Goal: Information Seeking & Learning: Learn about a topic

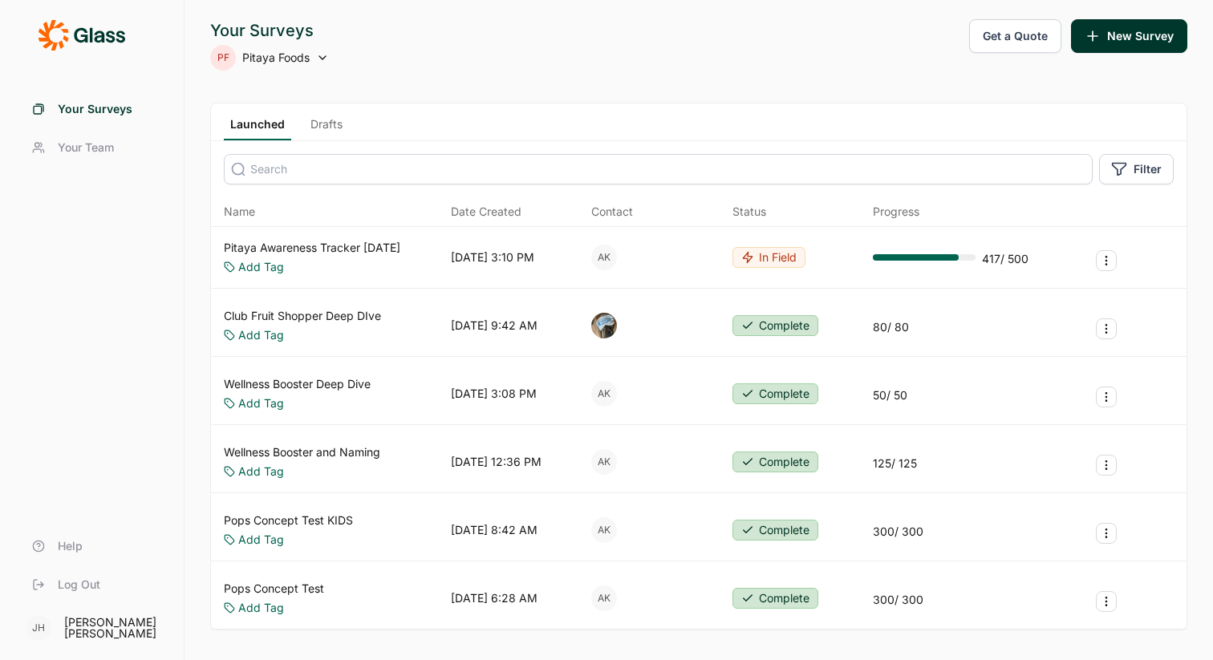
click at [364, 248] on link "Pitaya Awareness Tracker [DATE]" at bounding box center [312, 248] width 176 height 16
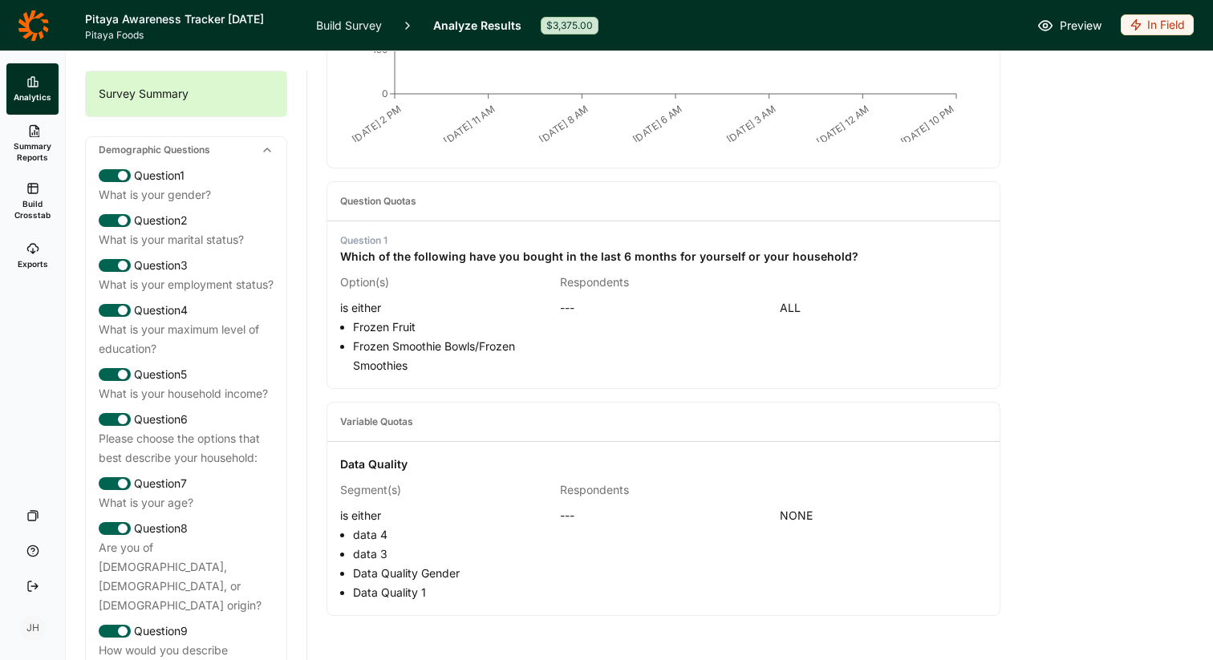
scroll to position [398, 0]
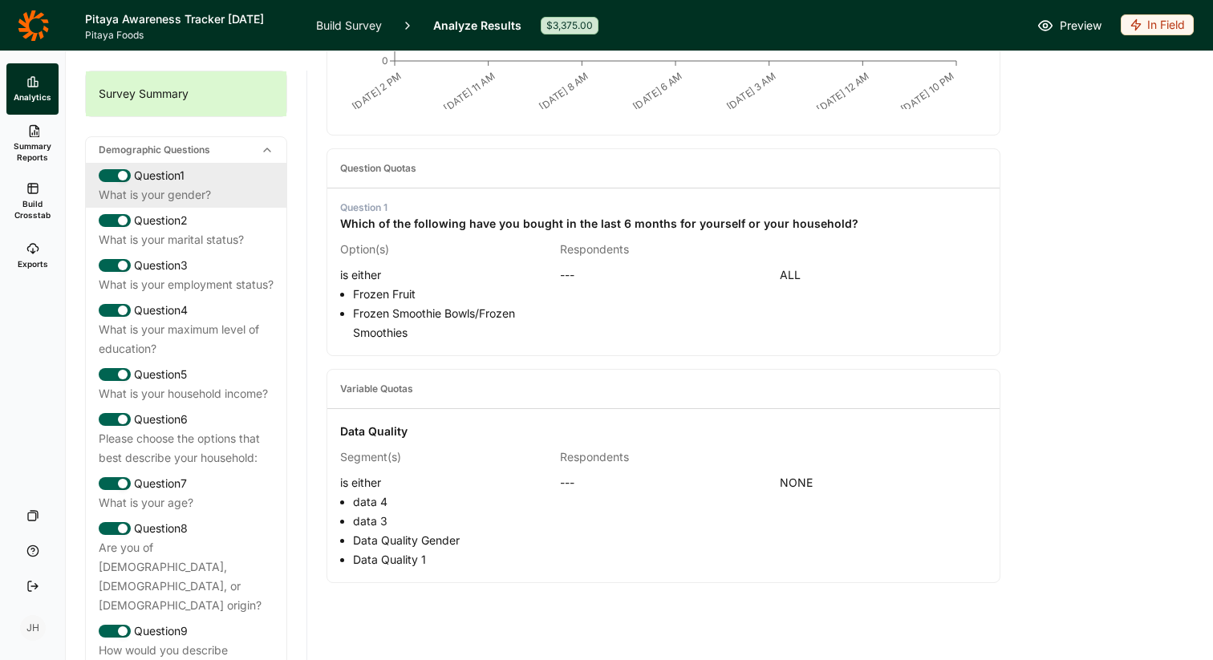
click at [173, 182] on div "Question 1" at bounding box center [186, 175] width 175 height 19
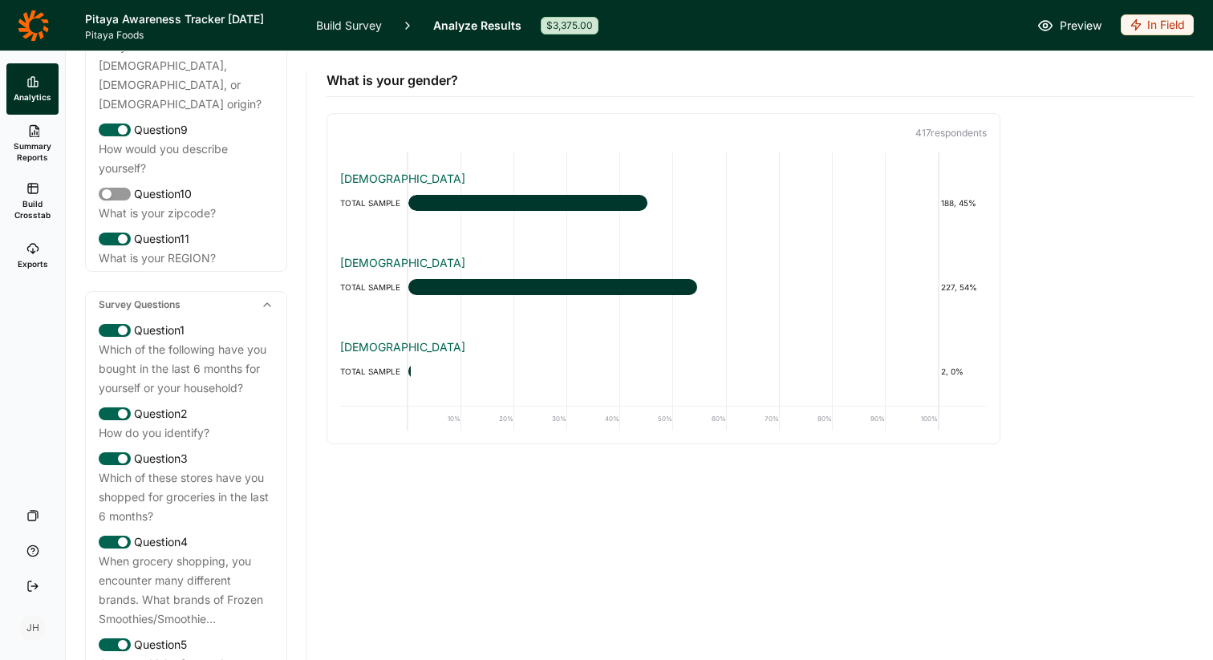
scroll to position [506, 0]
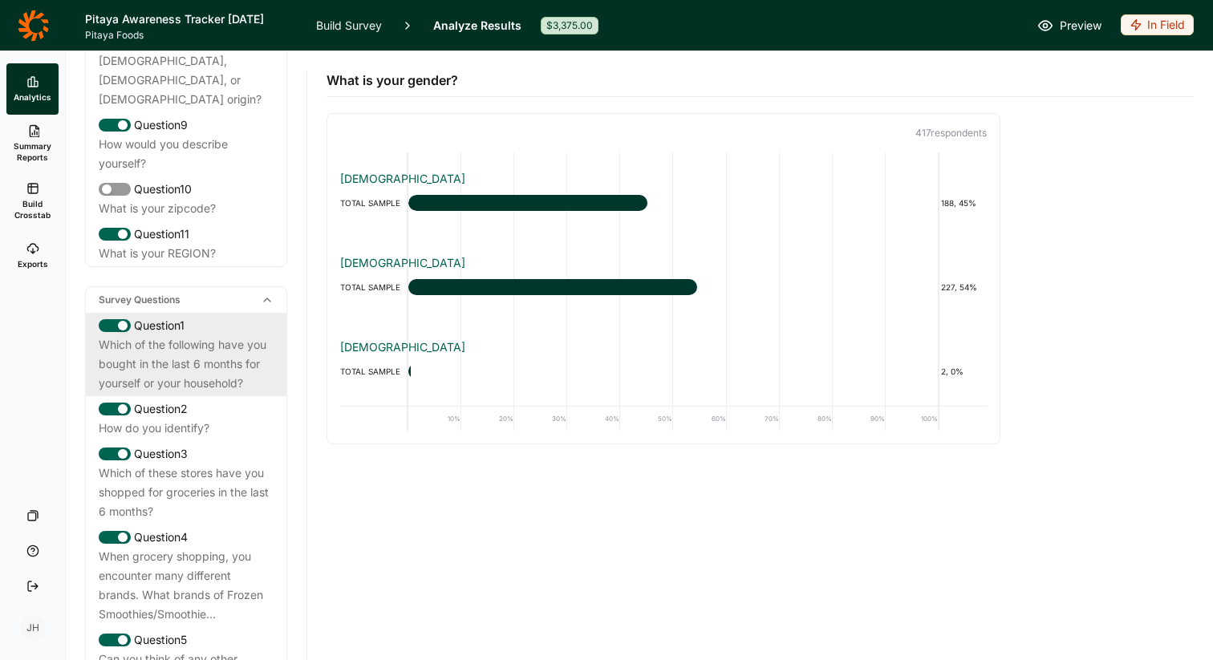
click at [179, 335] on div "Which of the following have you bought in the last 6 months for yourself or you…" at bounding box center [186, 364] width 175 height 58
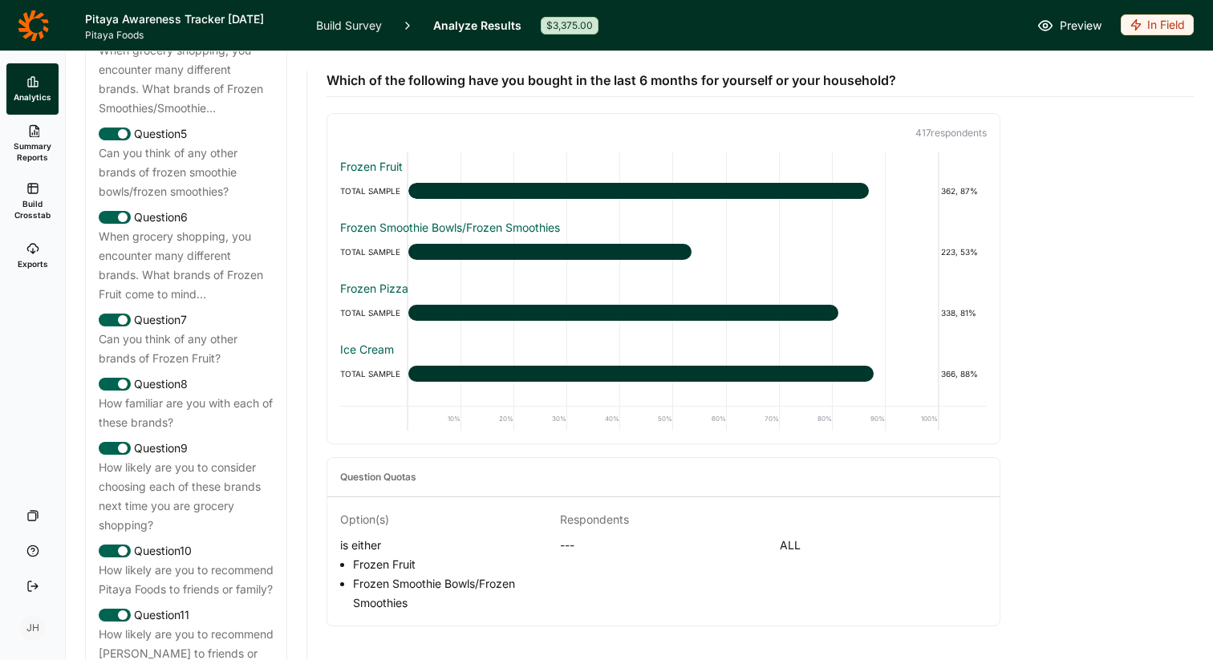
scroll to position [1013, 0]
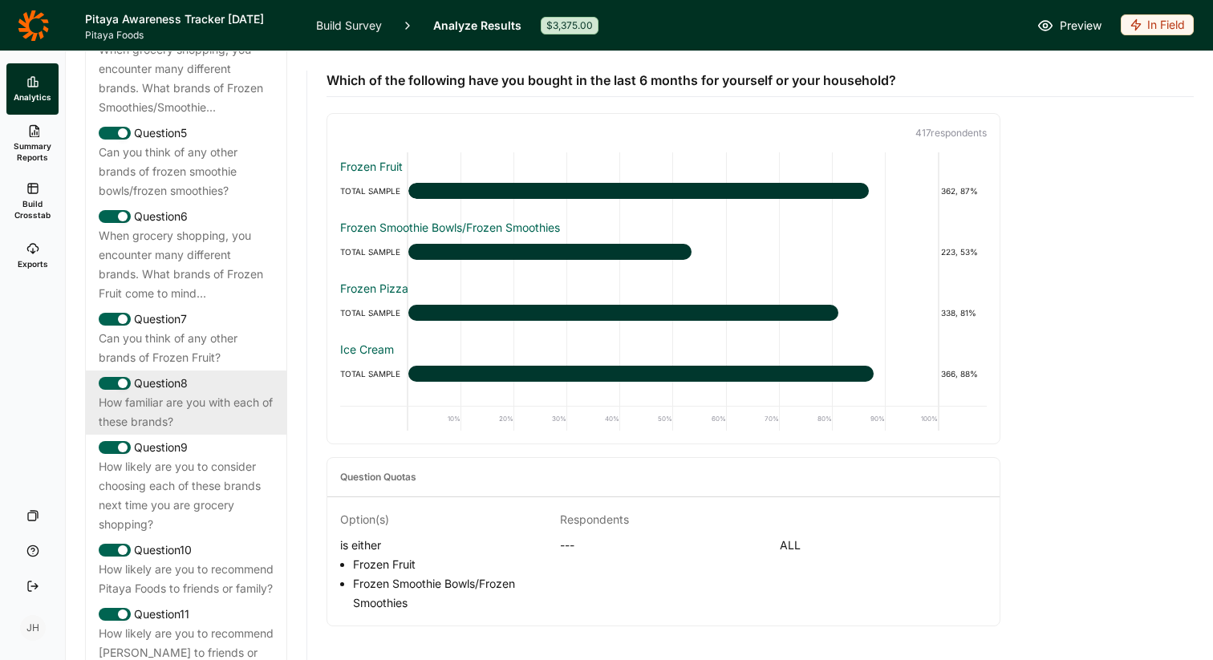
click at [180, 393] on div "How familiar are you with each of these brands?" at bounding box center [186, 412] width 175 height 38
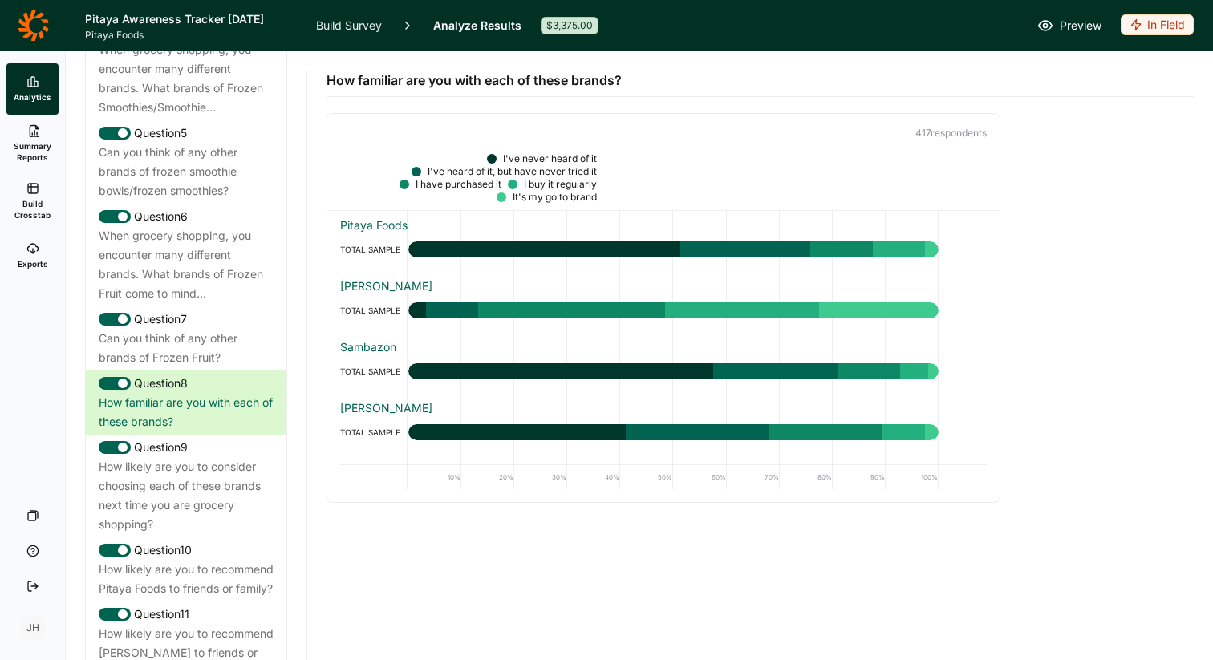
click at [30, 140] on span "Summary Reports" at bounding box center [32, 151] width 39 height 22
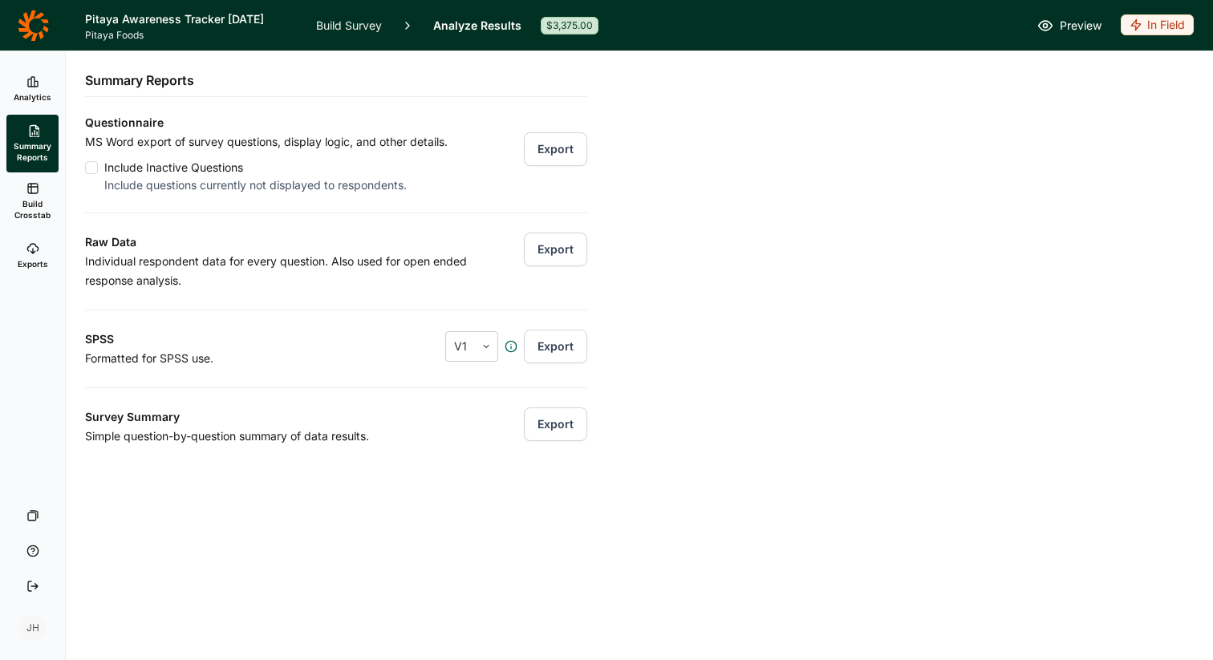
click at [38, 261] on span "Exports" at bounding box center [33, 263] width 30 height 11
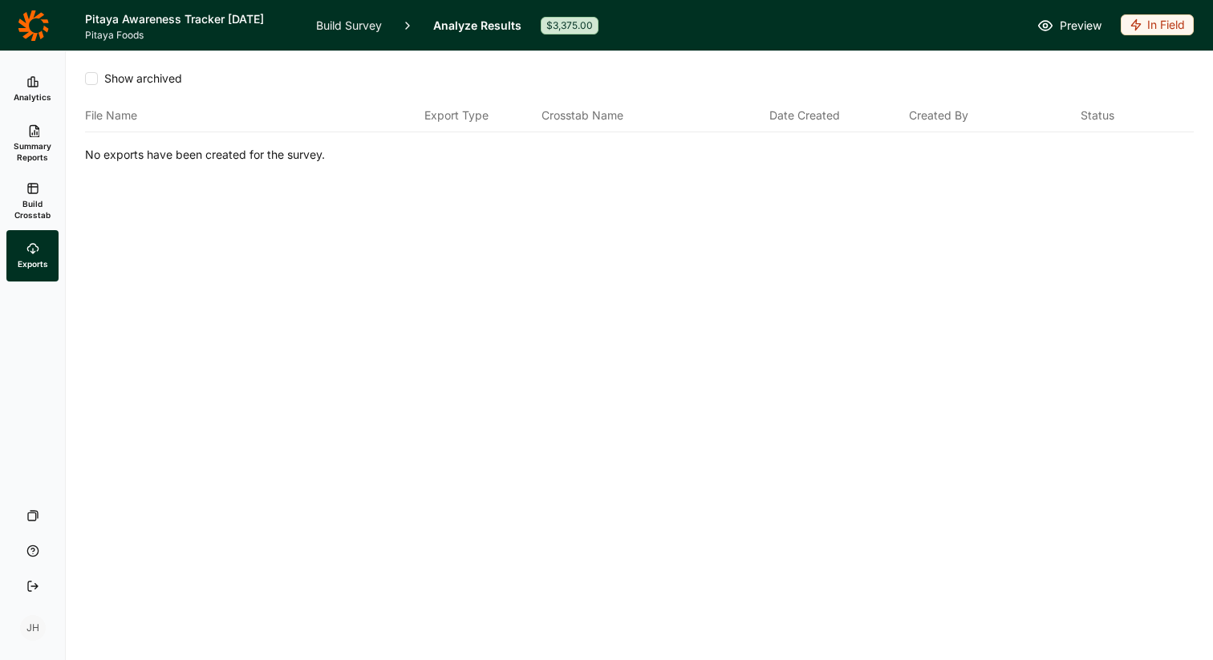
click at [31, 134] on use at bounding box center [35, 131] width 10 height 12
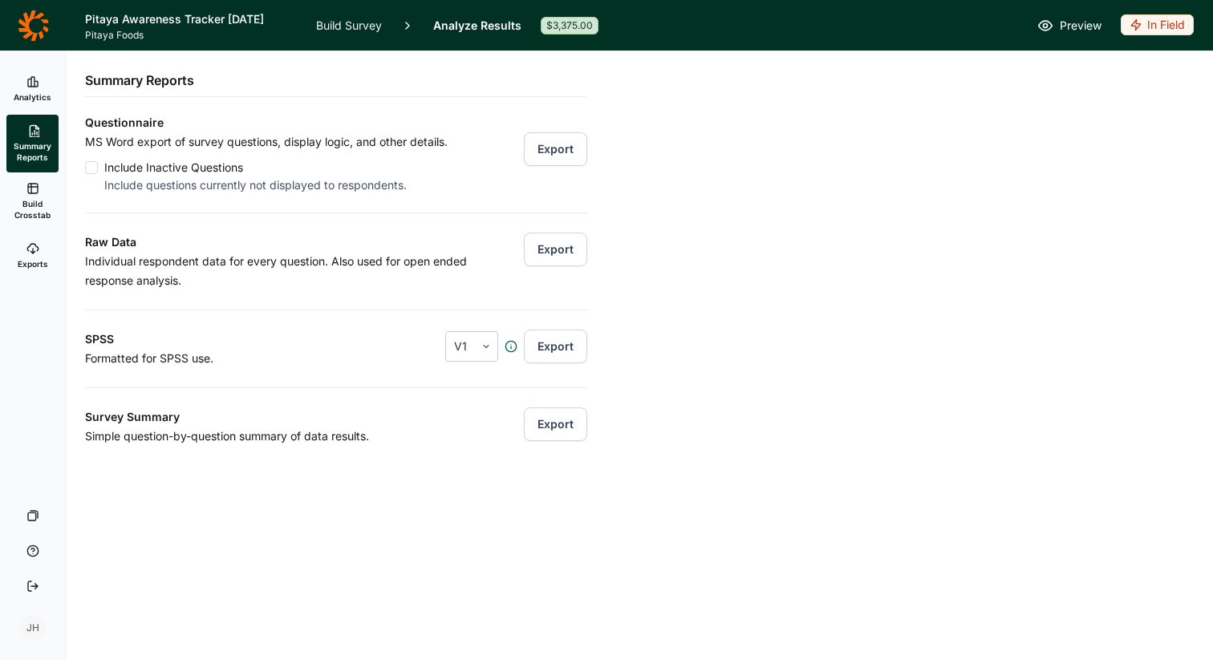
click at [38, 195] on link "Build Crosstab" at bounding box center [32, 201] width 52 height 58
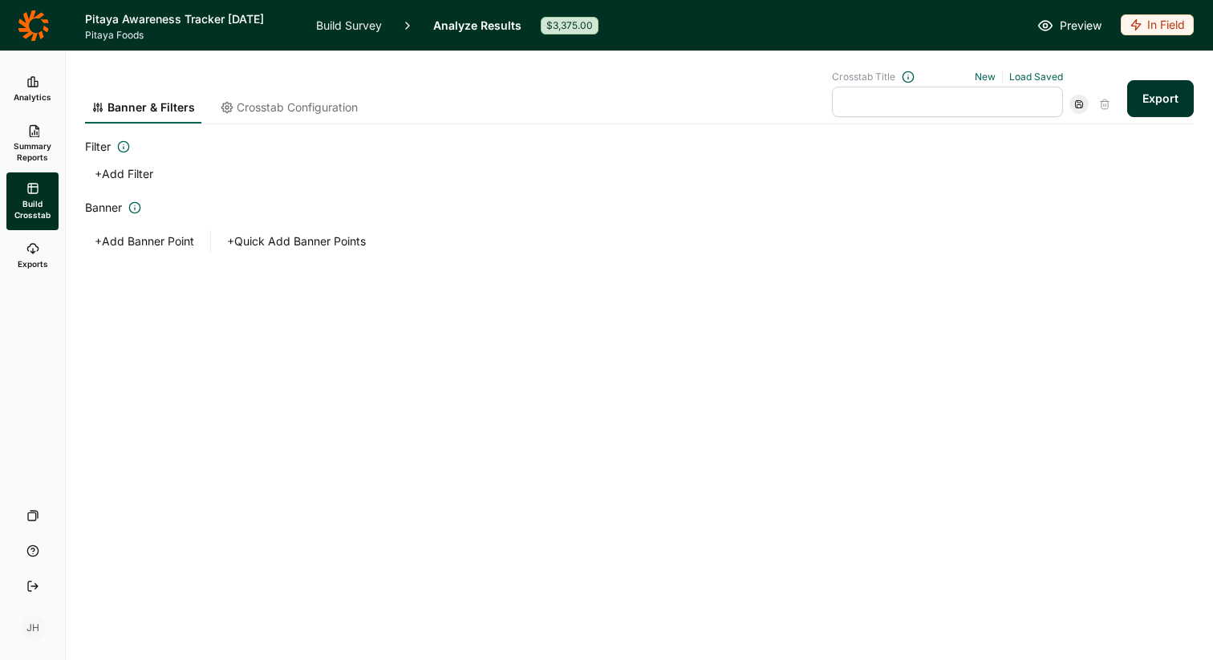
click at [34, 132] on use at bounding box center [35, 131] width 10 height 12
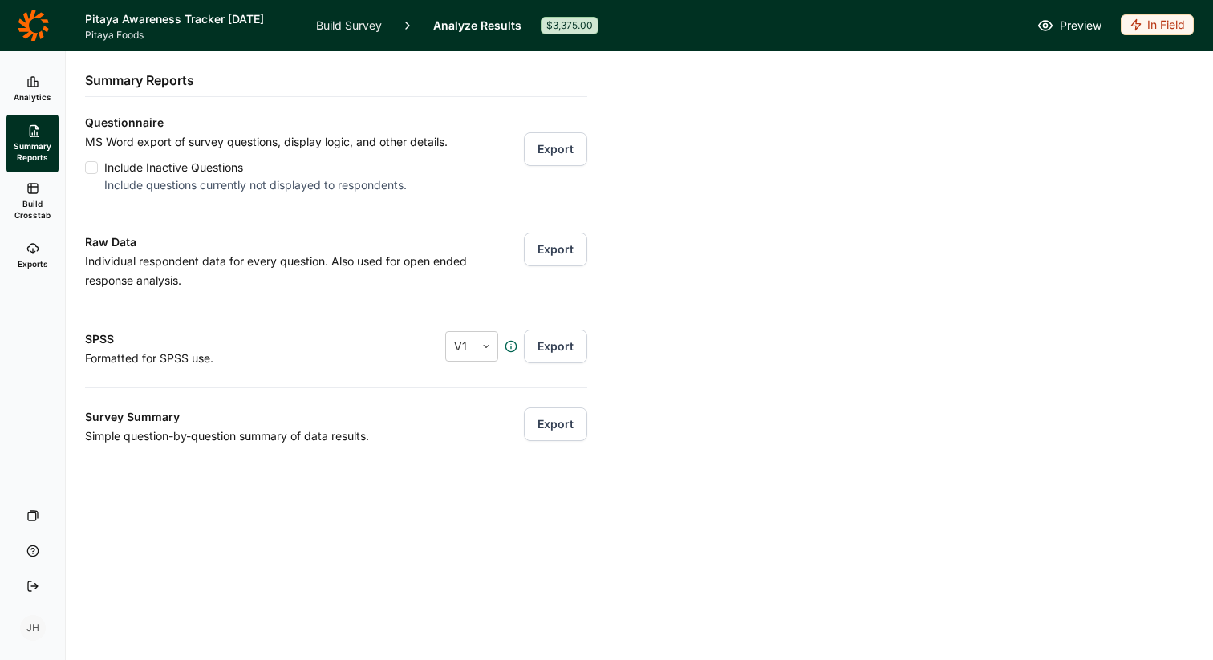
click at [36, 83] on icon at bounding box center [32, 81] width 13 height 13
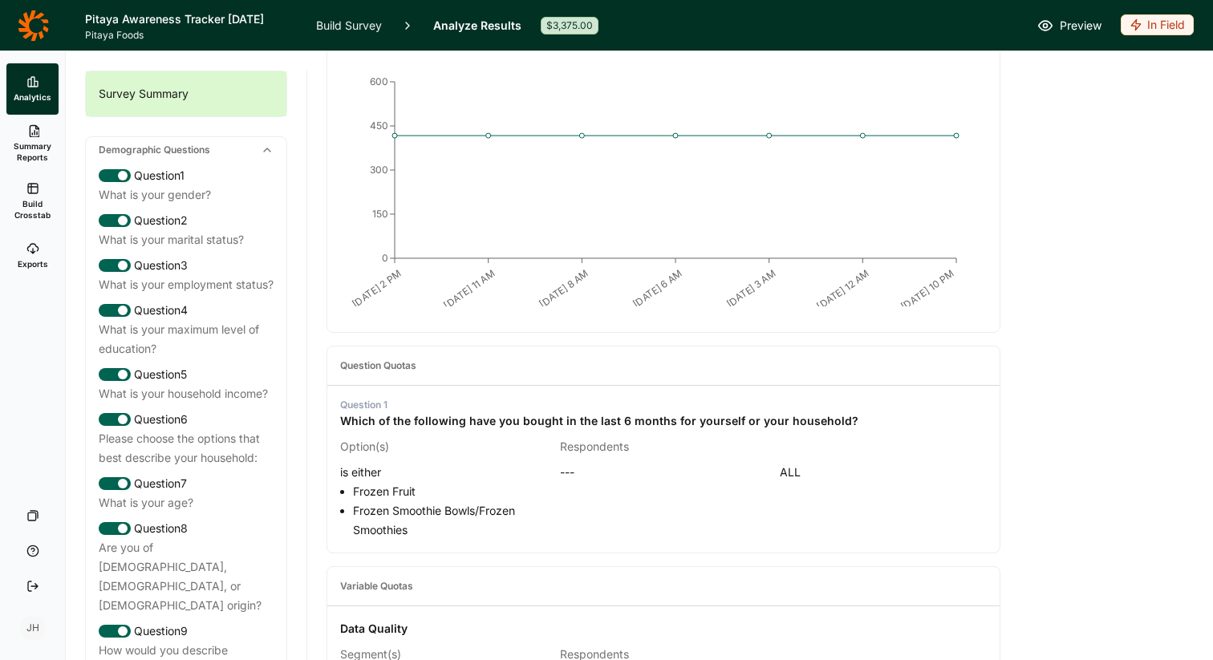
scroll to position [398, 0]
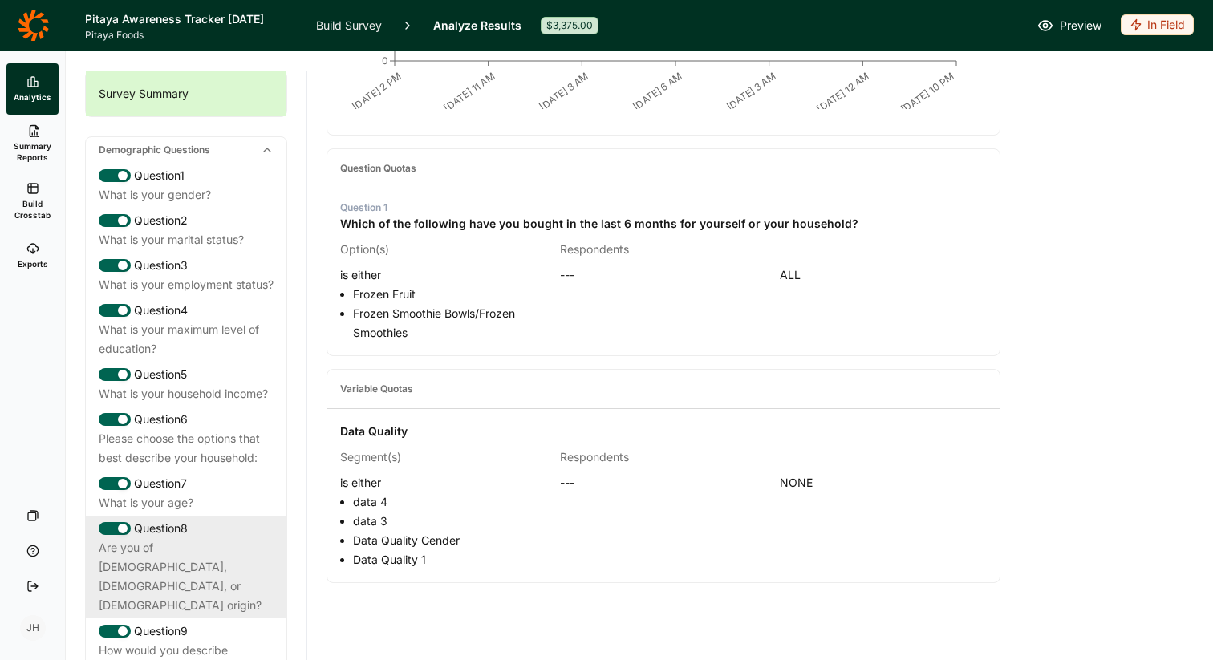
click at [184, 560] on div "Are you of [DEMOGRAPHIC_DATA], [DEMOGRAPHIC_DATA], or [DEMOGRAPHIC_DATA] origin?" at bounding box center [186, 576] width 175 height 77
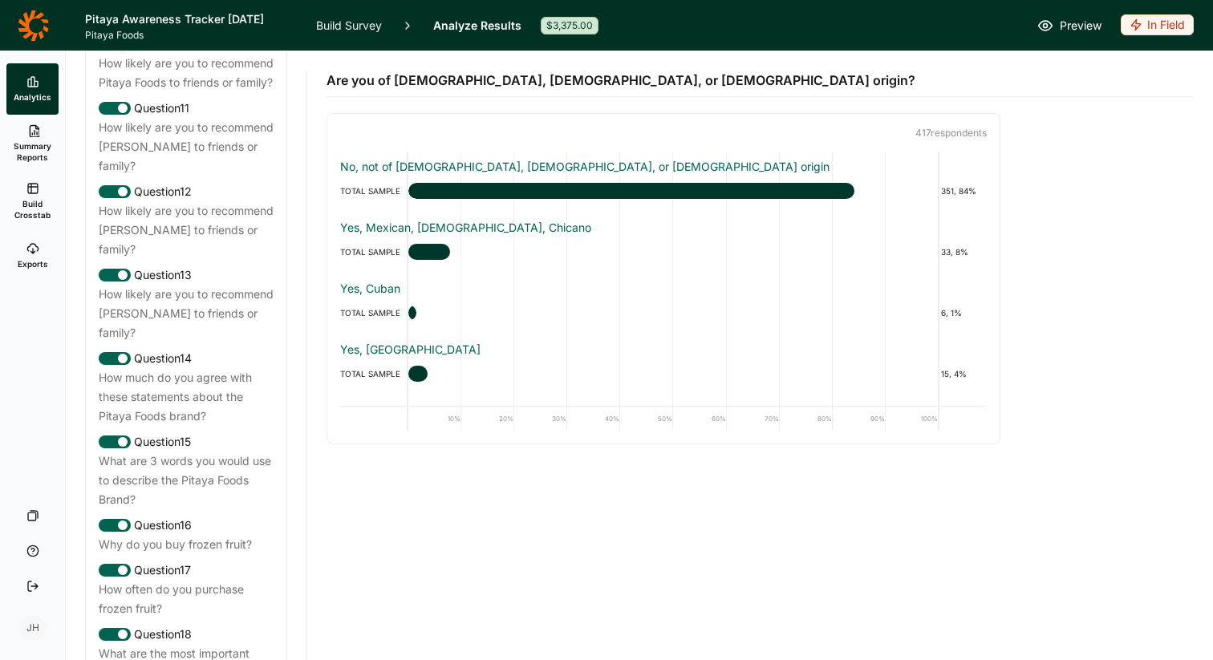
scroll to position [1537, 0]
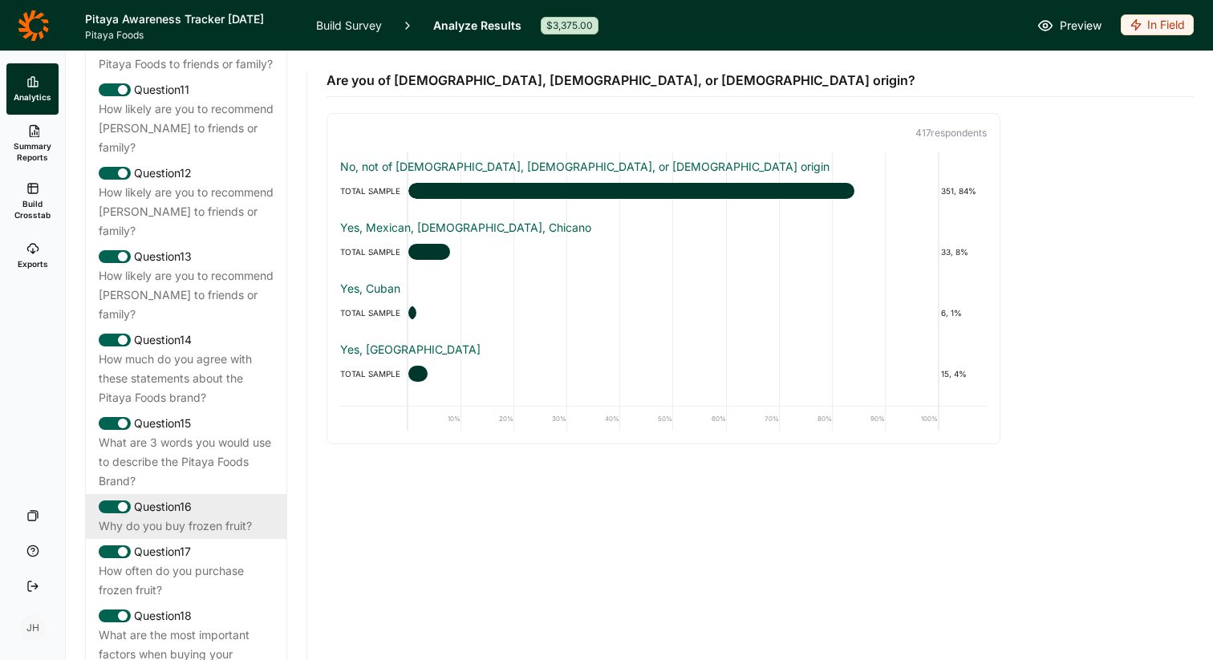
click at [187, 526] on div "Why do you buy frozen fruit?" at bounding box center [186, 525] width 175 height 19
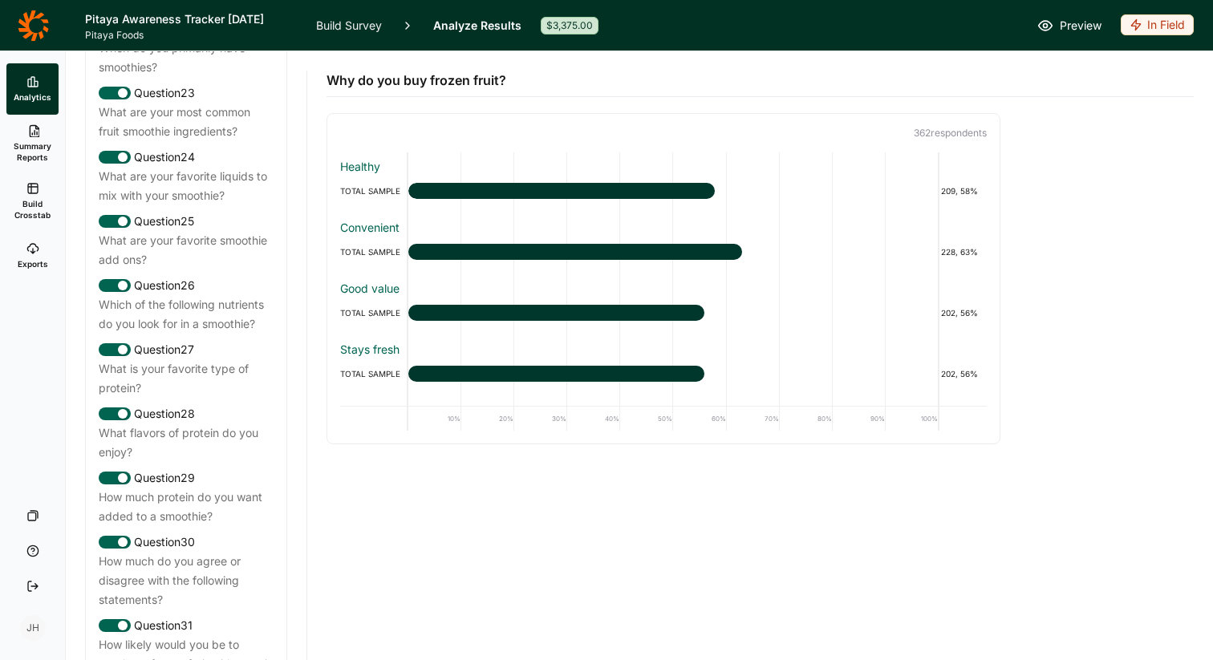
scroll to position [2383, 0]
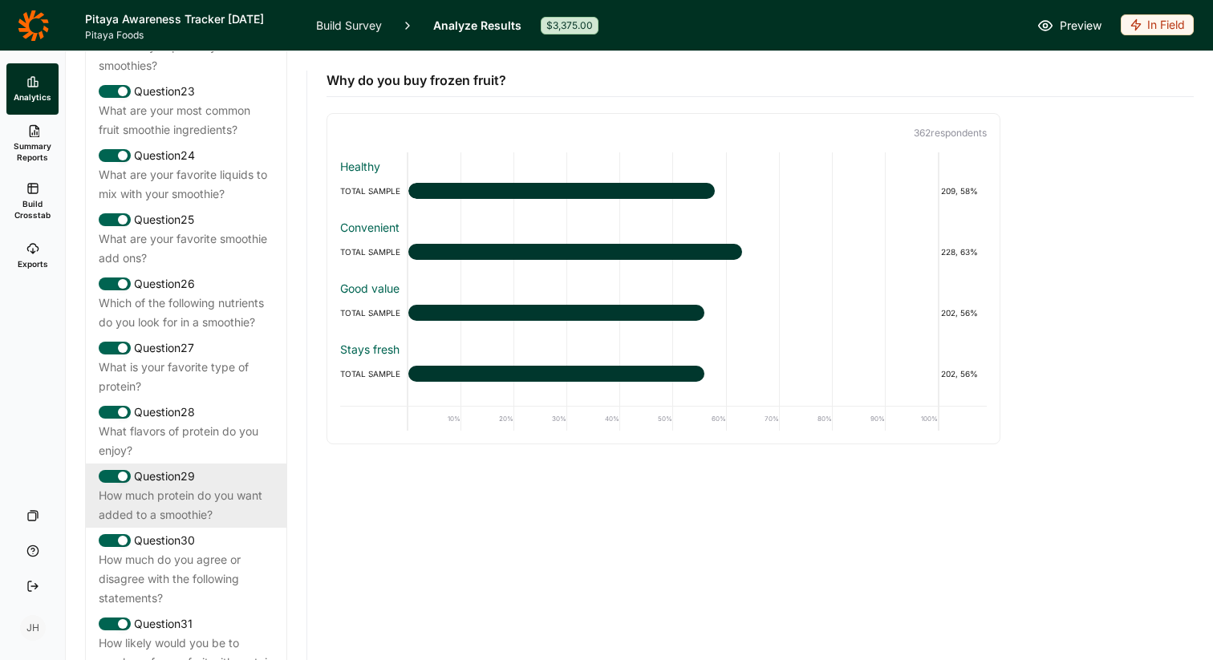
click at [192, 491] on div "How much protein do you want added to a smoothie?" at bounding box center [186, 505] width 175 height 38
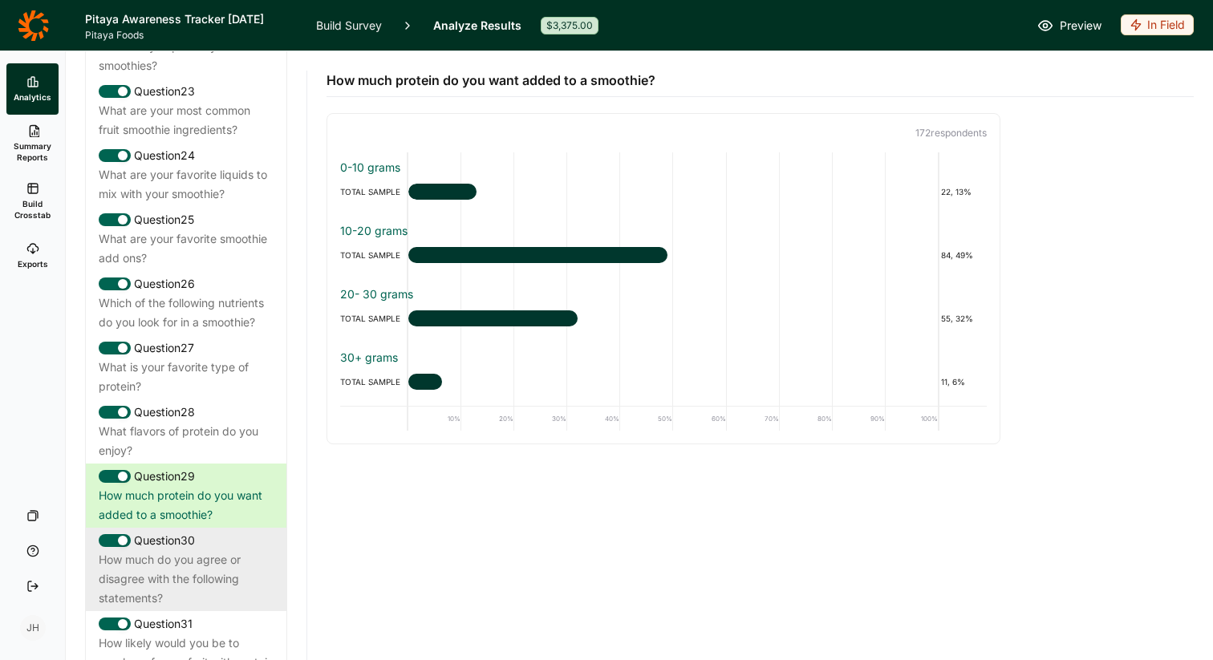
click at [180, 564] on div "How much do you agree or disagree with the following statements?" at bounding box center [186, 579] width 175 height 58
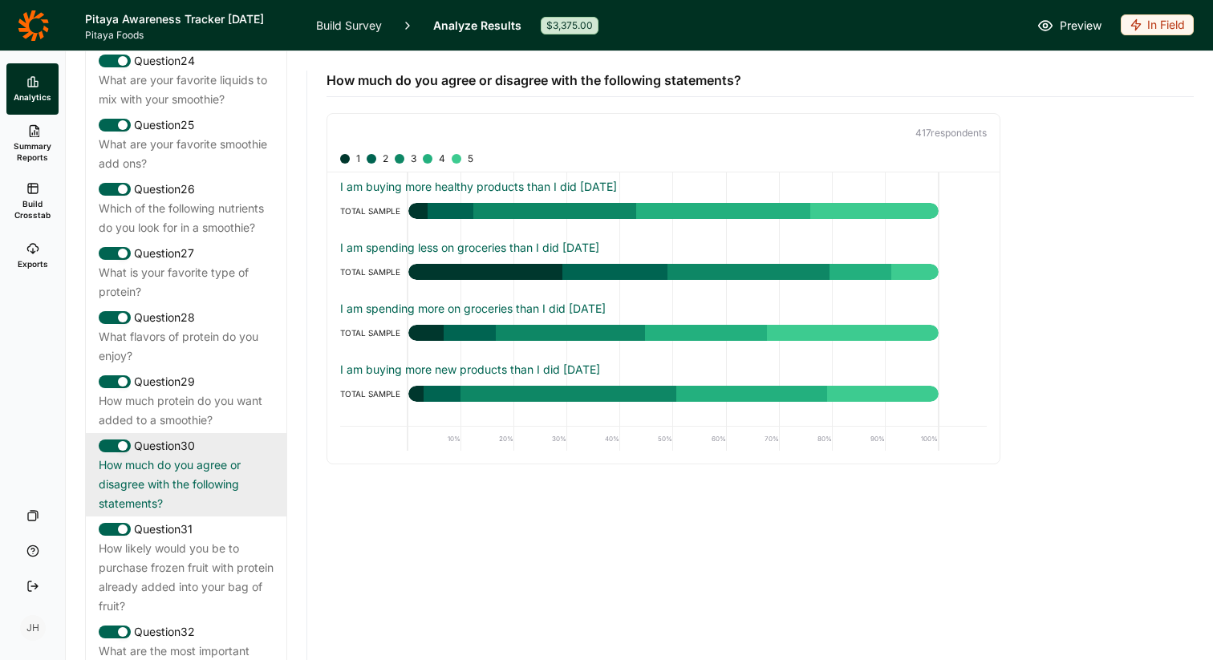
scroll to position [2478, 0]
click at [180, 564] on div "How likely would you be to purchase frozen fruit with protein already added int…" at bounding box center [186, 576] width 175 height 77
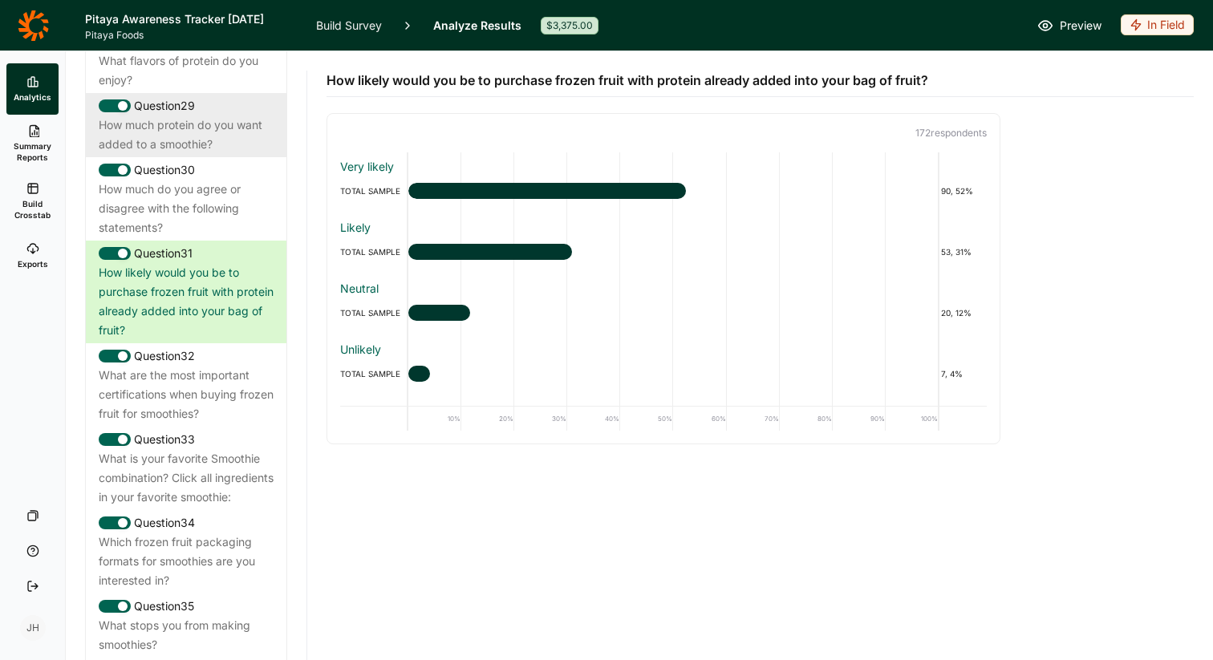
scroll to position [2775, 0]
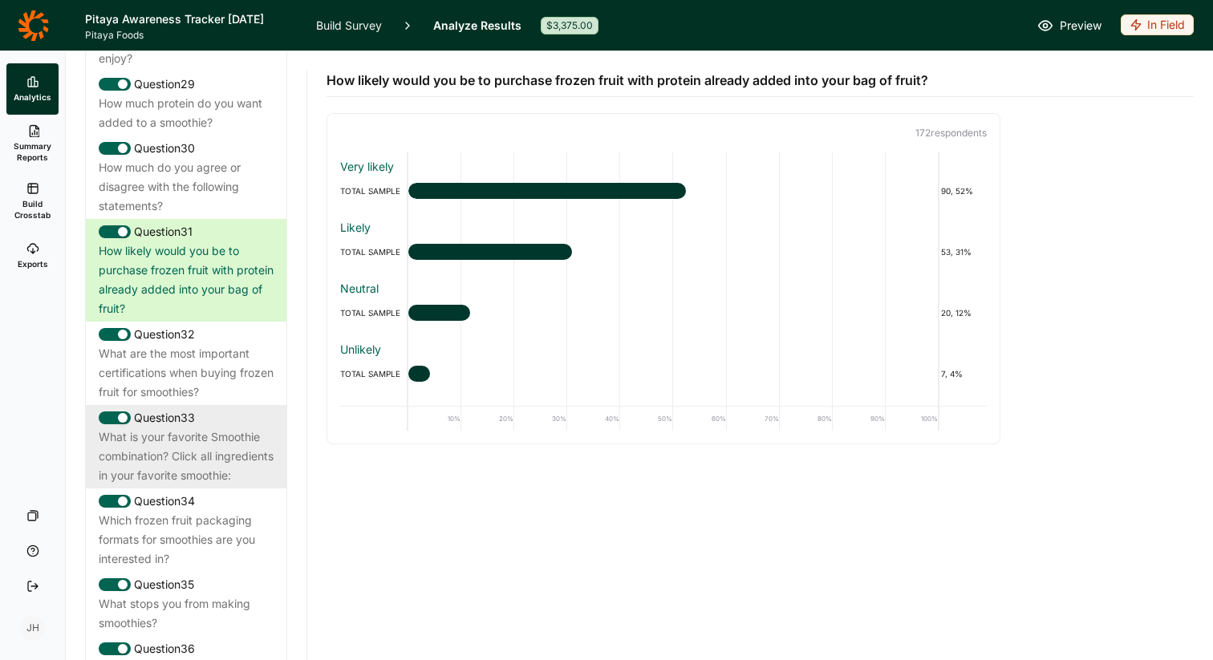
click at [148, 443] on div "What is your favorite Smoothie combination? Click all ingredients in your favor…" at bounding box center [186, 456] width 175 height 58
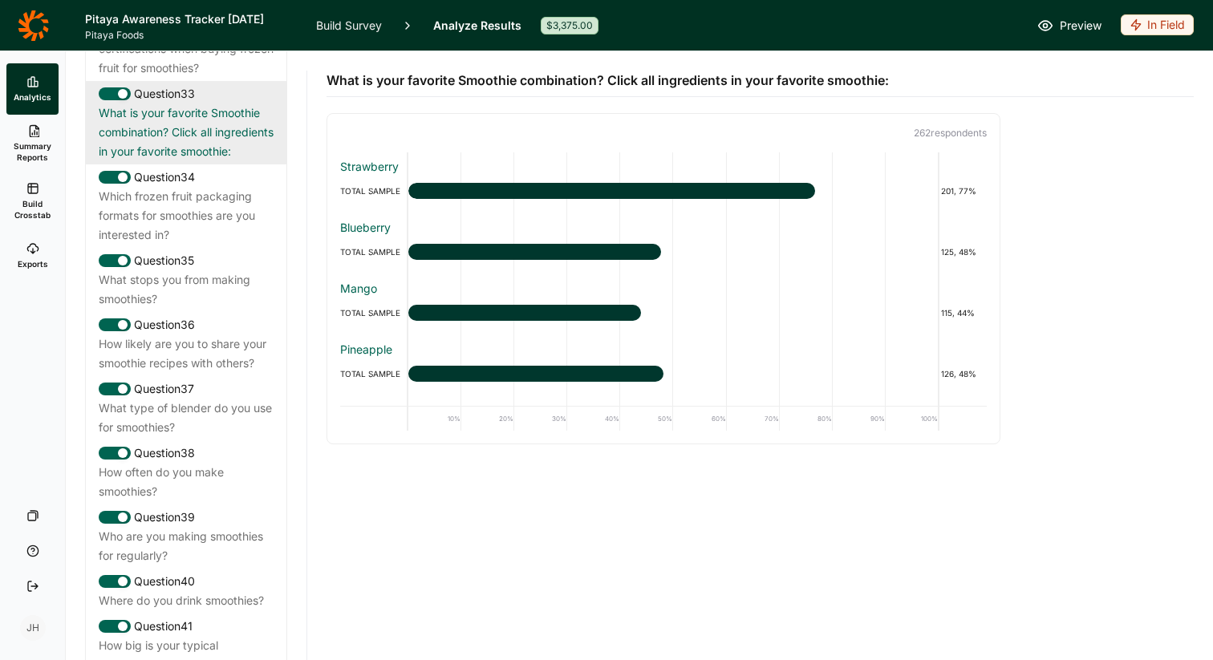
scroll to position [3102, 0]
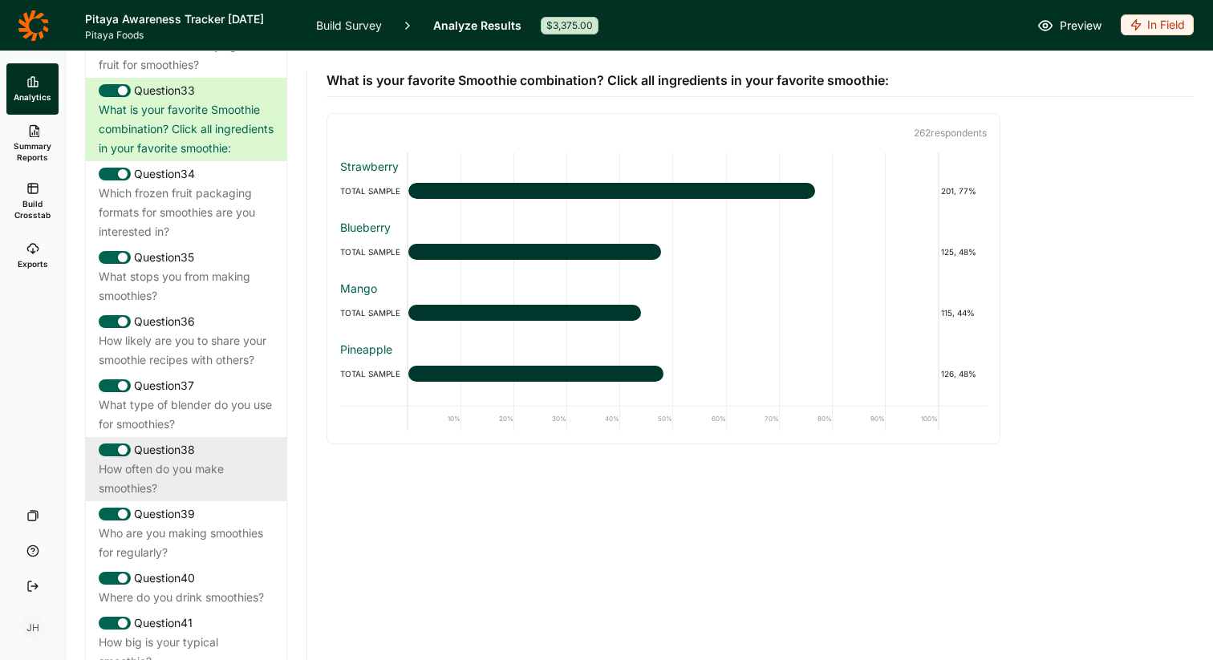
click at [160, 493] on div "How often do you make smoothies?" at bounding box center [186, 479] width 175 height 38
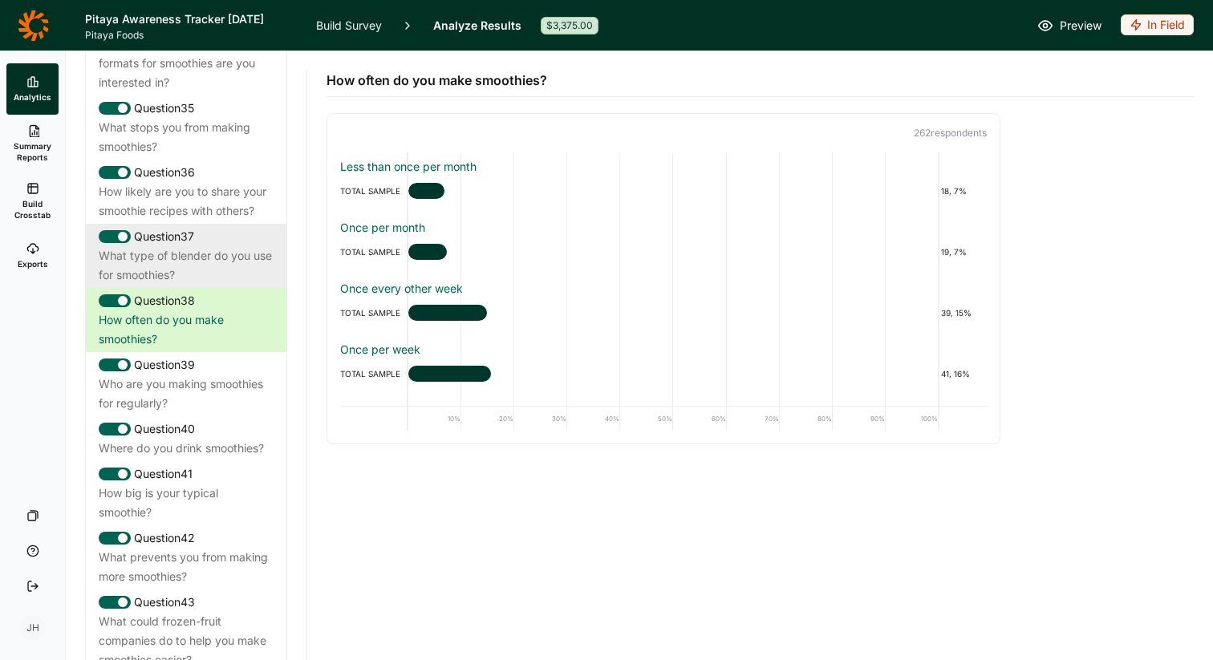
scroll to position [3253, 0]
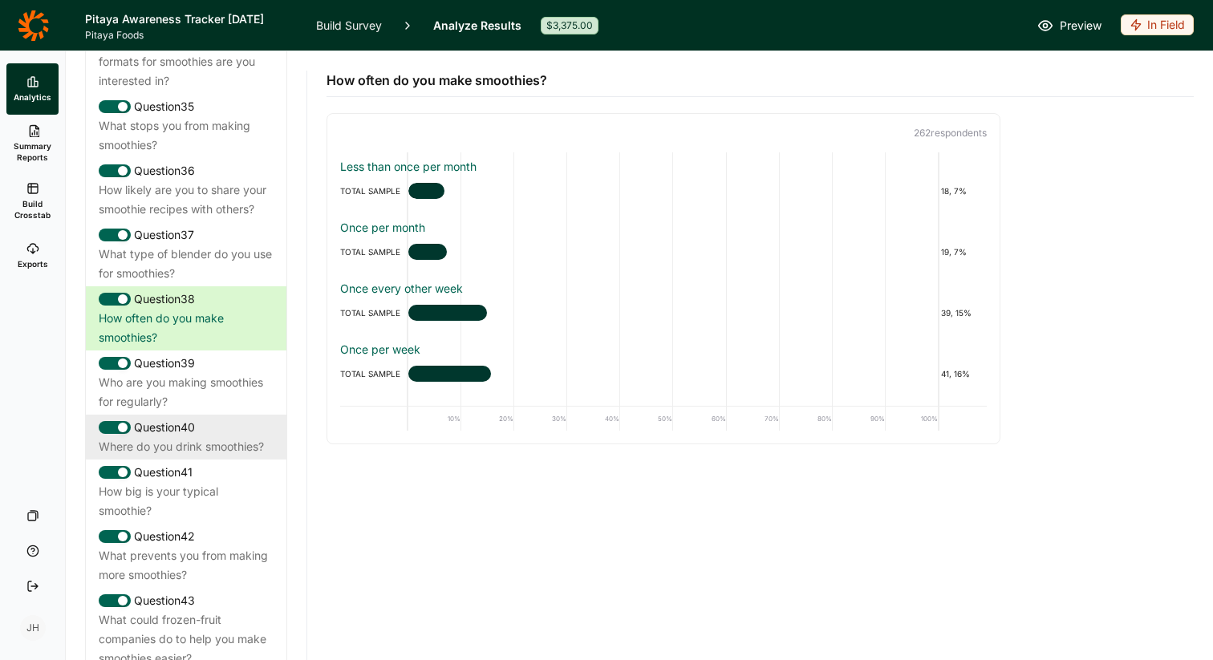
click at [229, 456] on div "Where do you drink smoothies?" at bounding box center [186, 446] width 175 height 19
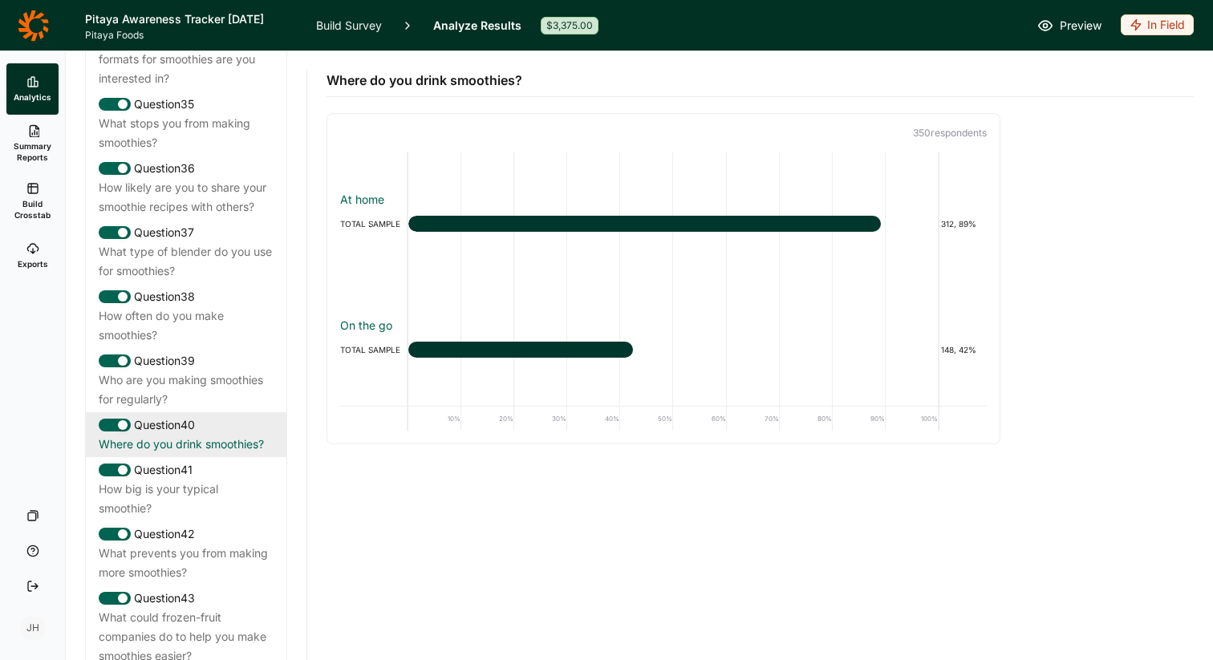
scroll to position [3257, 0]
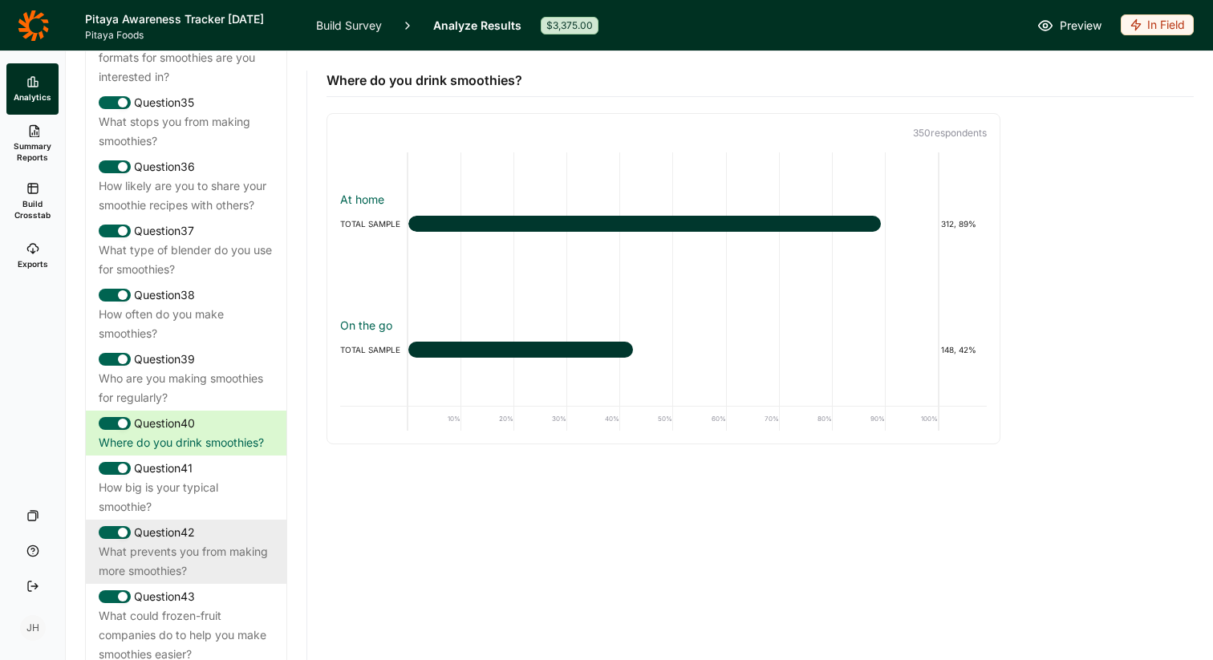
click at [166, 578] on div "What prevents you from making more smoothies?" at bounding box center [186, 561] width 175 height 38
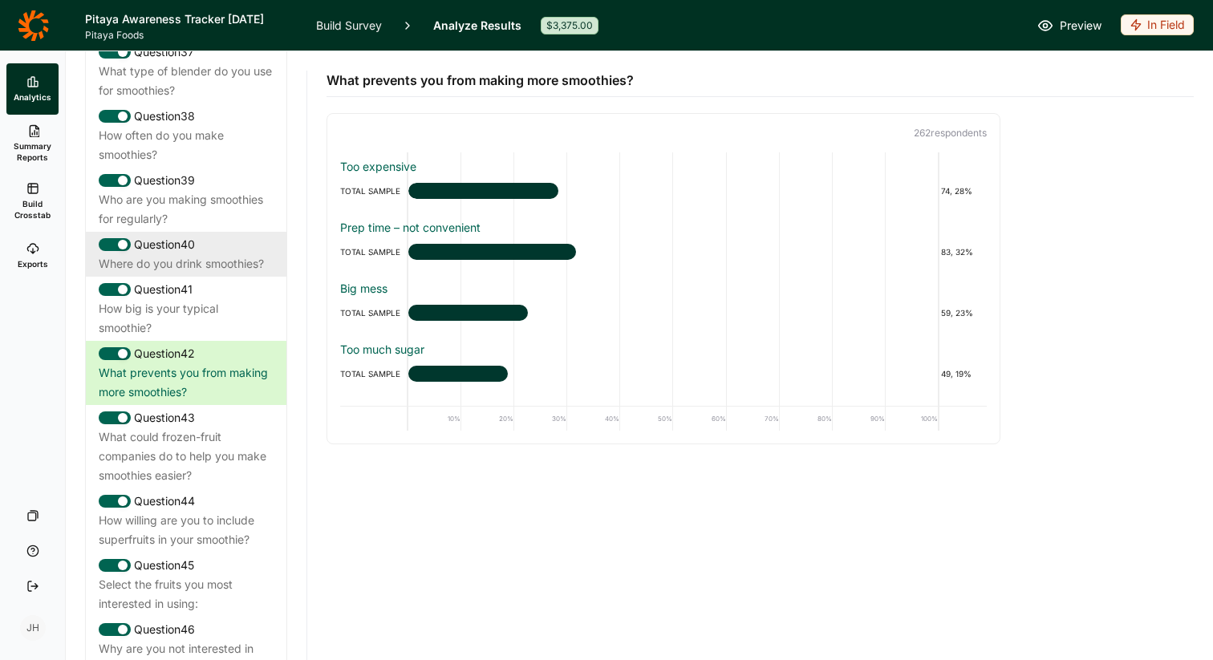
scroll to position [3468, 0]
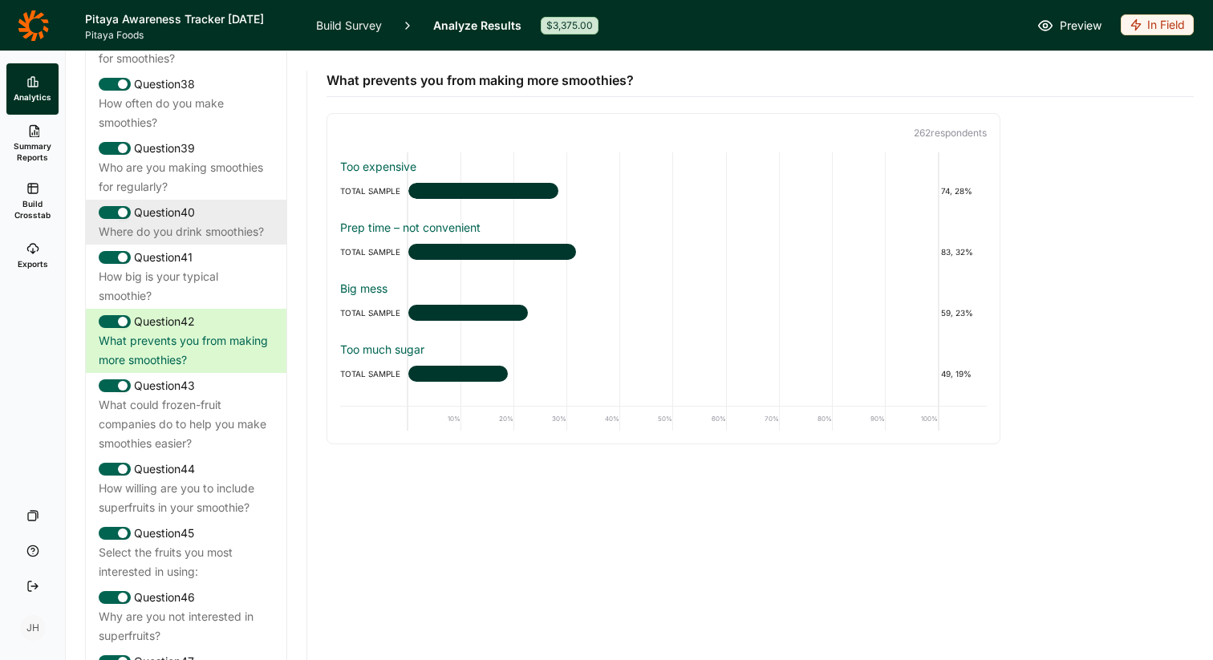
click at [149, 453] on div "What could frozen-fruit companies do to help you make smoothies easier?" at bounding box center [186, 424] width 175 height 58
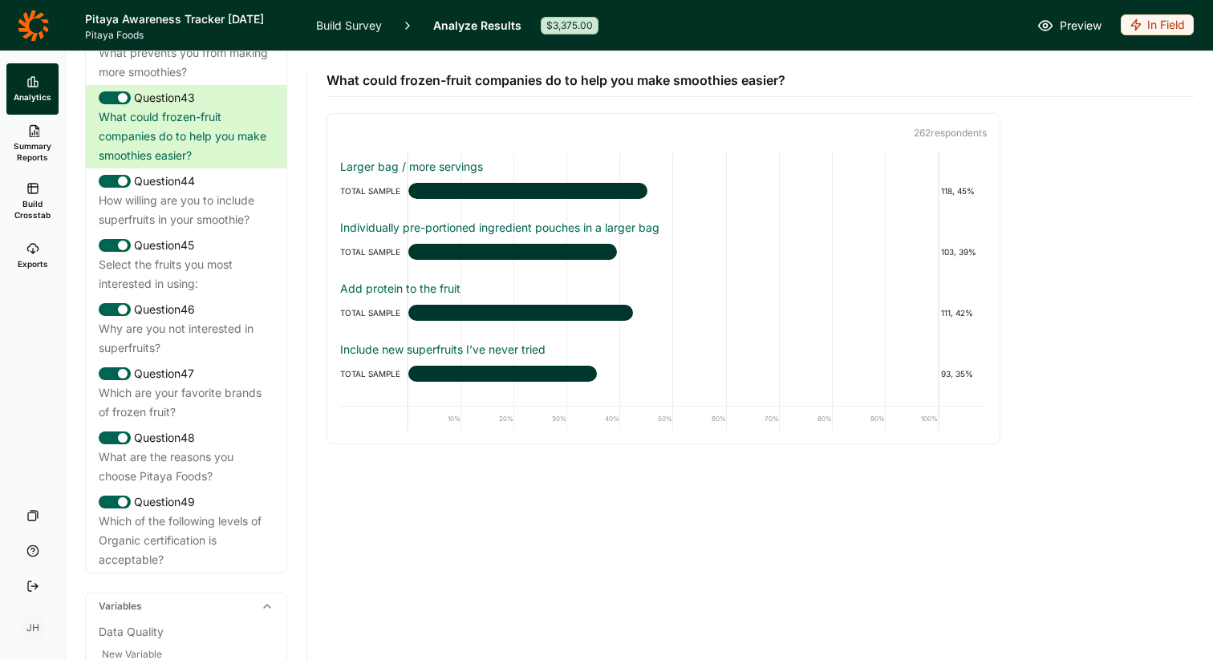
scroll to position [3882, 0]
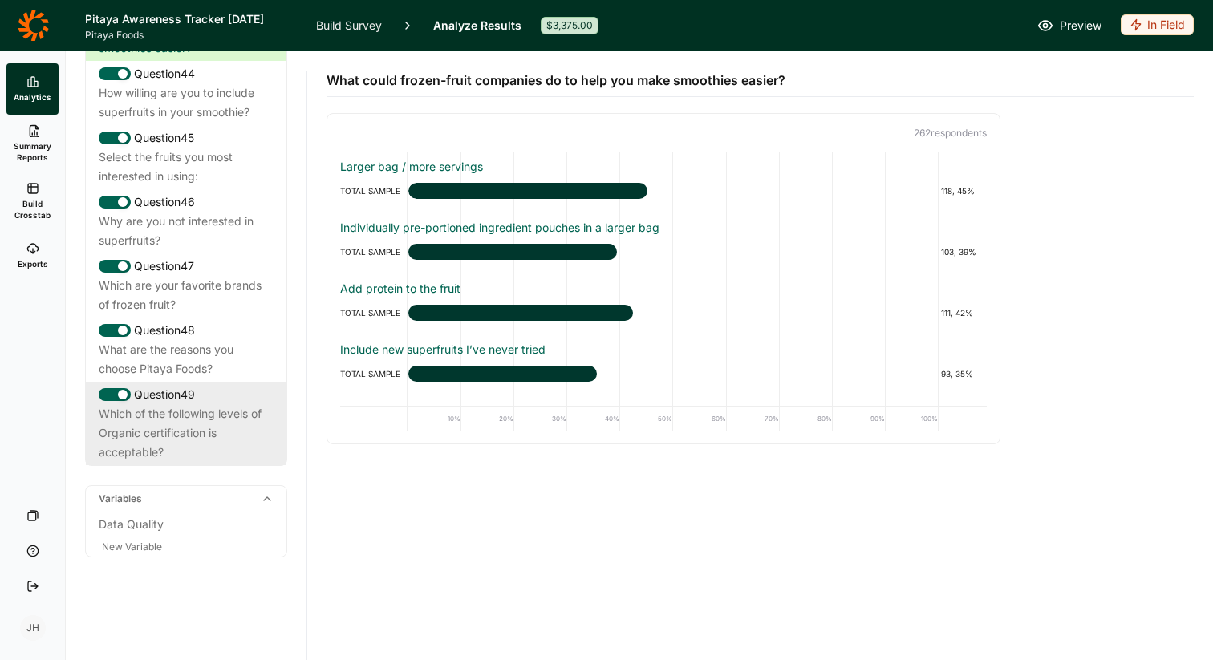
click at [151, 447] on div "Which of the following levels of Organic certification is acceptable?" at bounding box center [186, 433] width 175 height 58
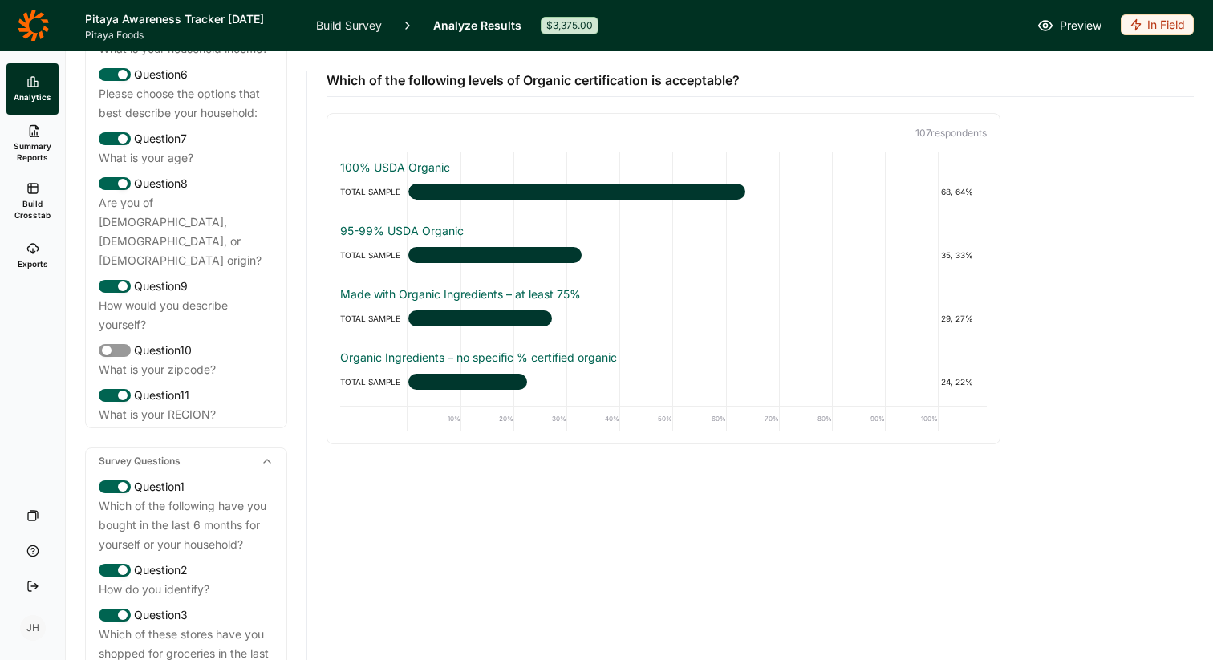
scroll to position [0, 0]
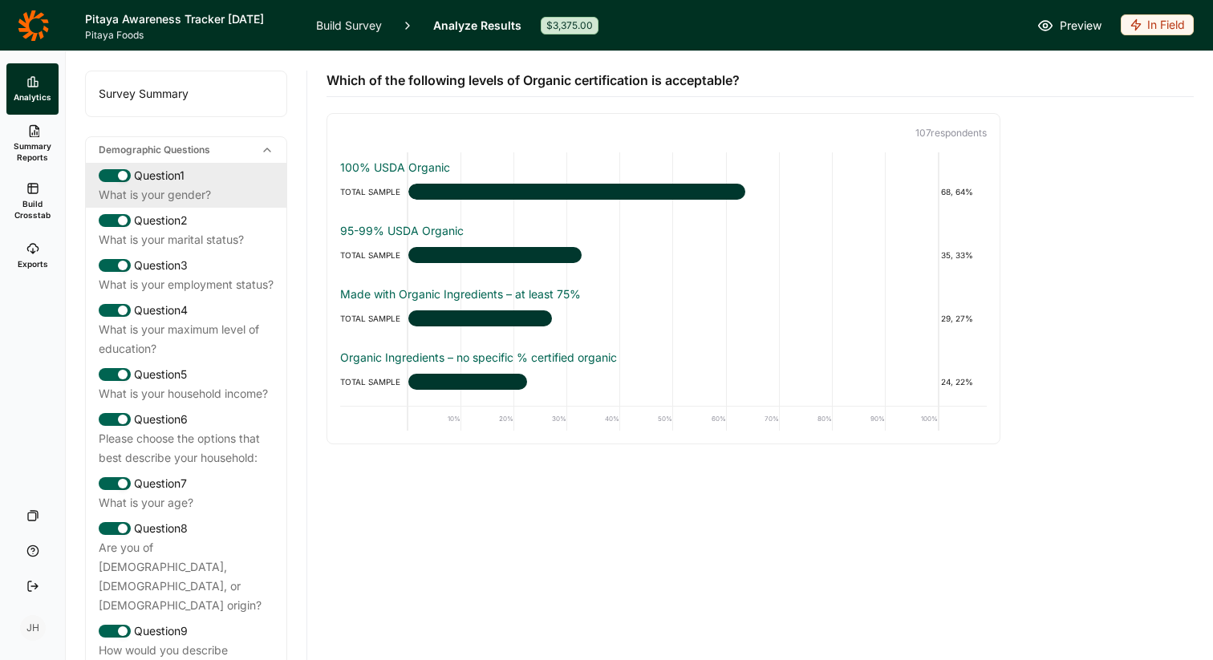
click at [184, 190] on div "What is your gender?" at bounding box center [186, 194] width 175 height 19
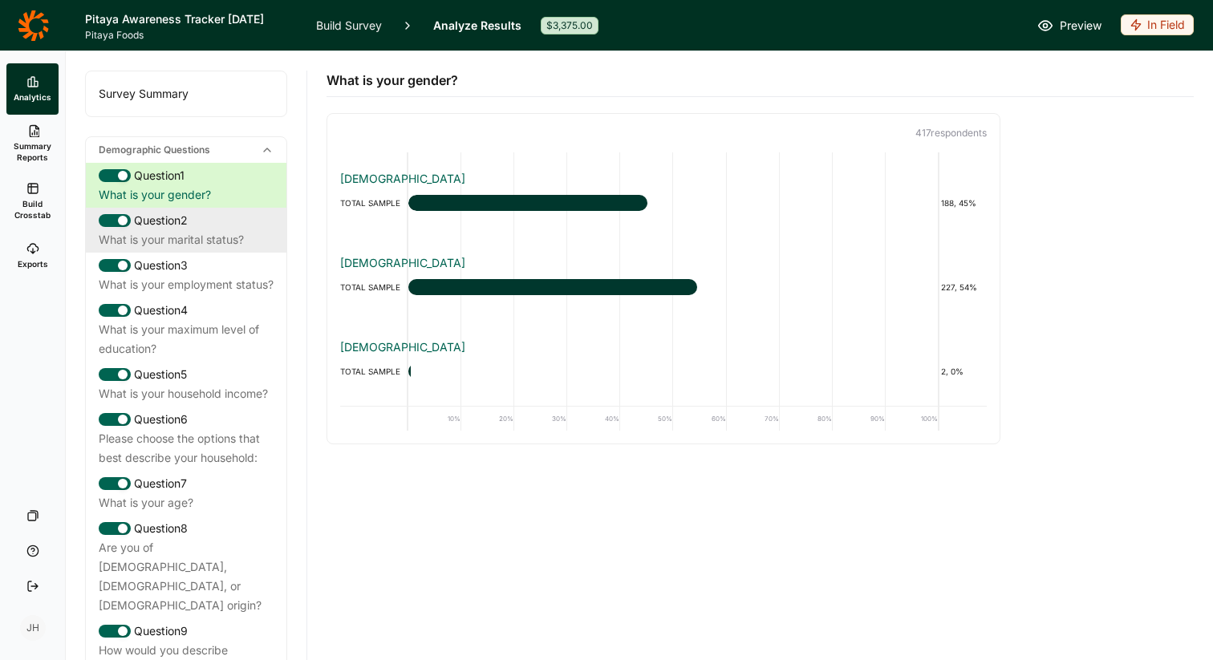
click at [210, 236] on div "What is your marital status?" at bounding box center [186, 239] width 175 height 19
